Goal: Transaction & Acquisition: Purchase product/service

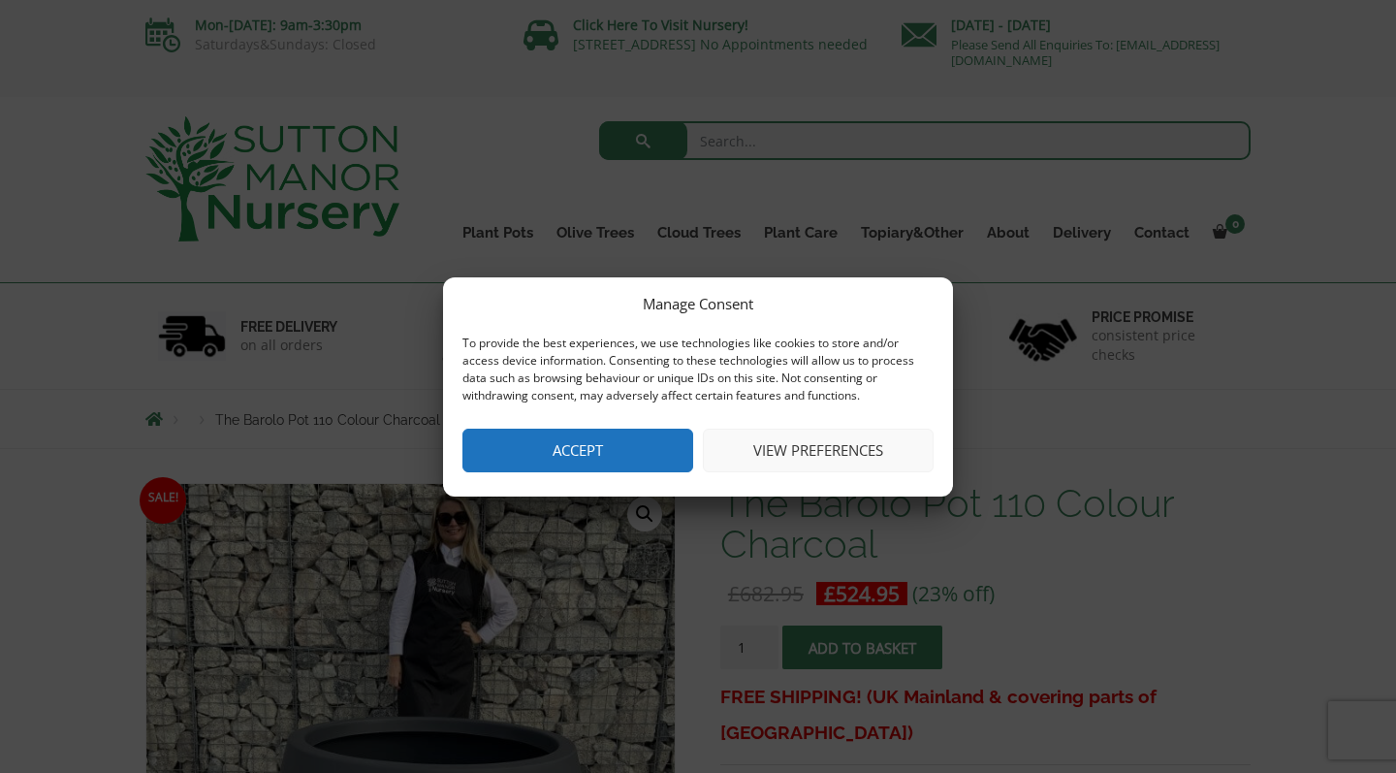
click at [583, 440] on button "Accept" at bounding box center [577, 450] width 231 height 44
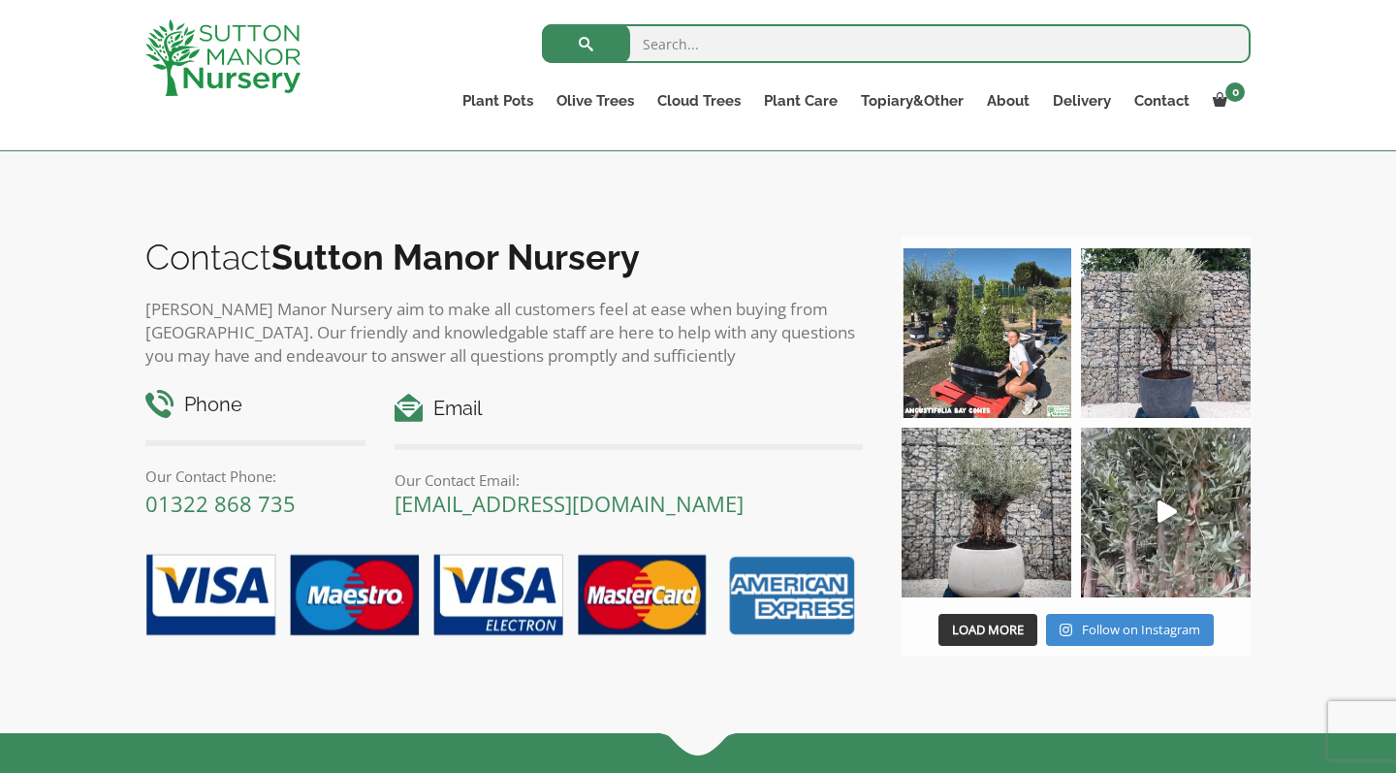
scroll to position [2169, 0]
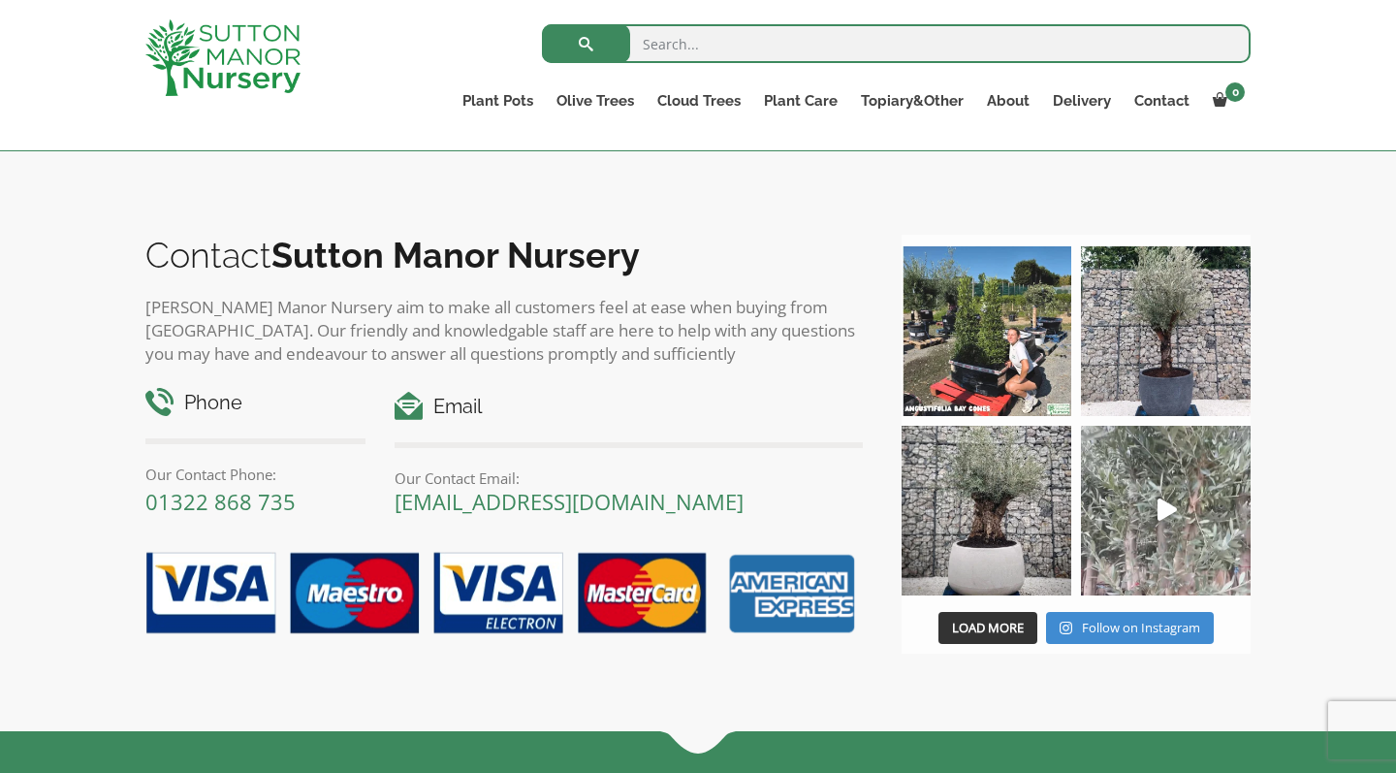
click at [1161, 502] on icon "Play" at bounding box center [1166, 509] width 19 height 22
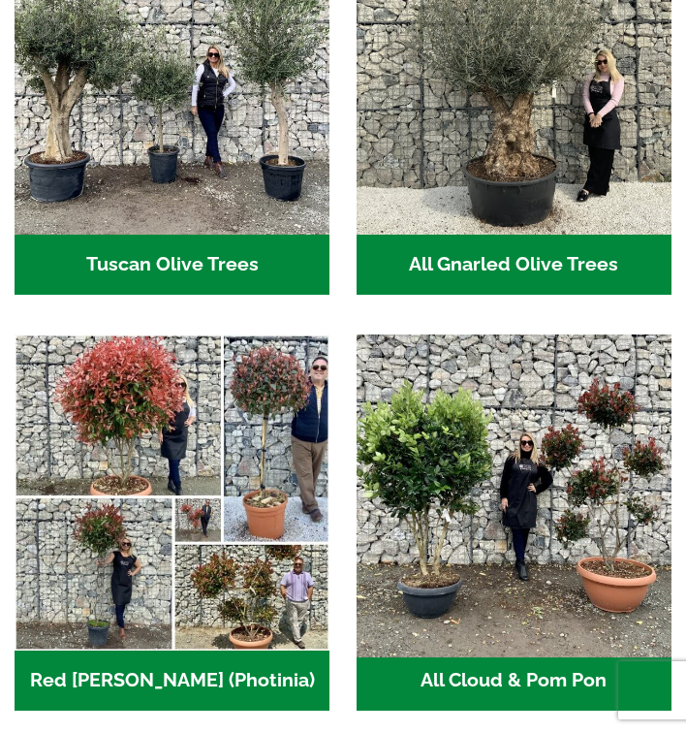
scroll to position [1416, 0]
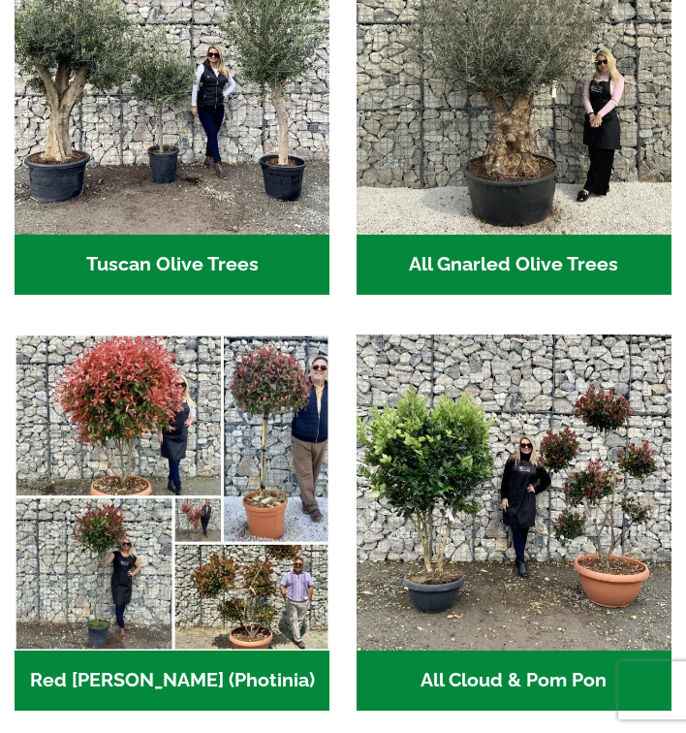
click at [502, 254] on h2 "All Gnarled Olive Trees (182)" at bounding box center [514, 265] width 315 height 60
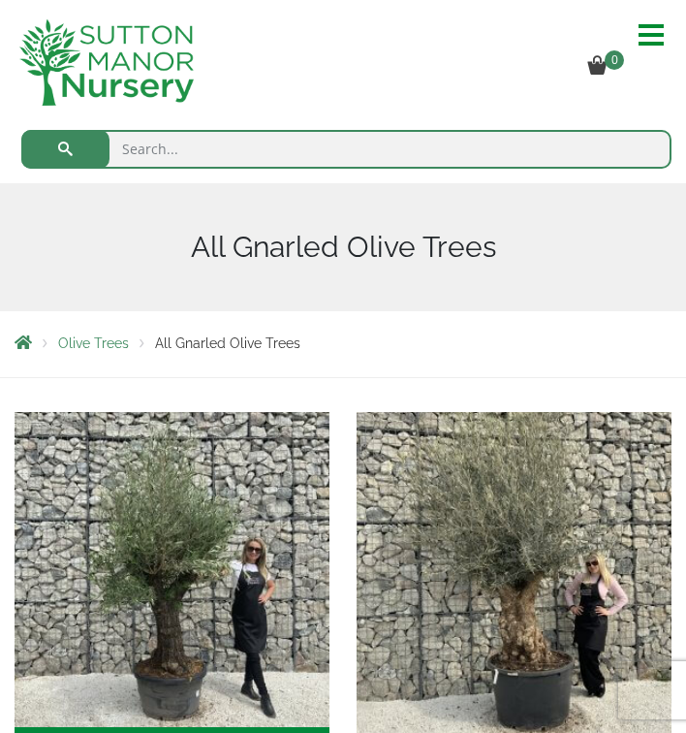
click at [524, 609] on img "Visit product category Gnarled Olive Trees (Grande Range)" at bounding box center [514, 570] width 332 height 332
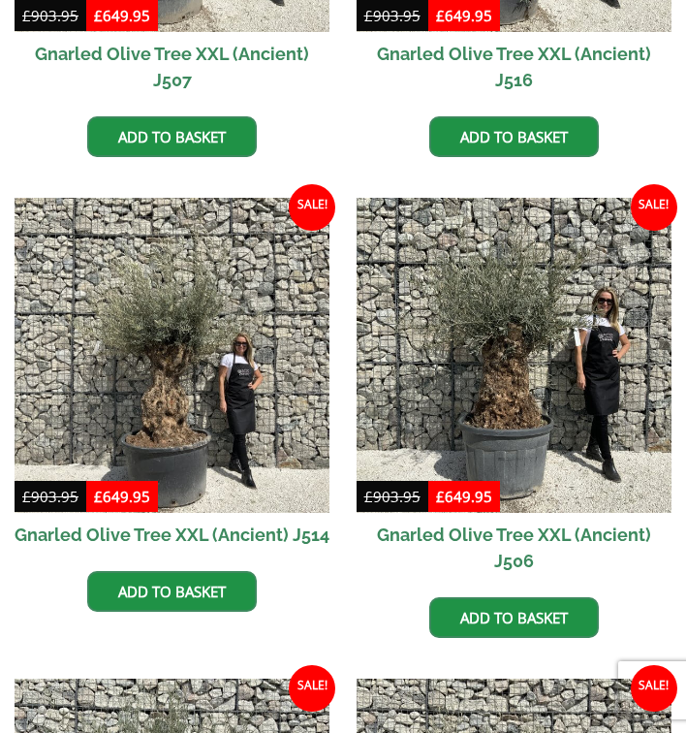
scroll to position [3188, 0]
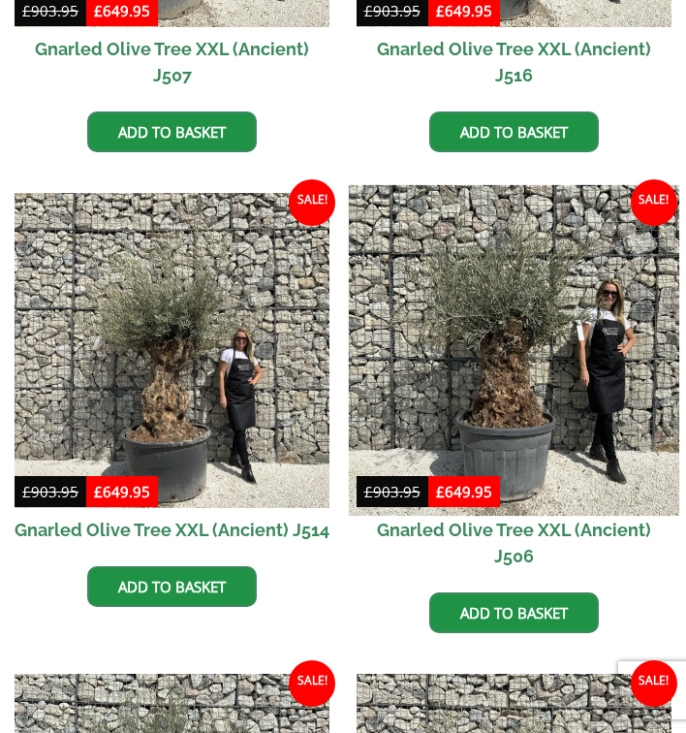
click at [516, 254] on img at bounding box center [514, 351] width 332 height 332
